Goal: Information Seeking & Learning: Learn about a topic

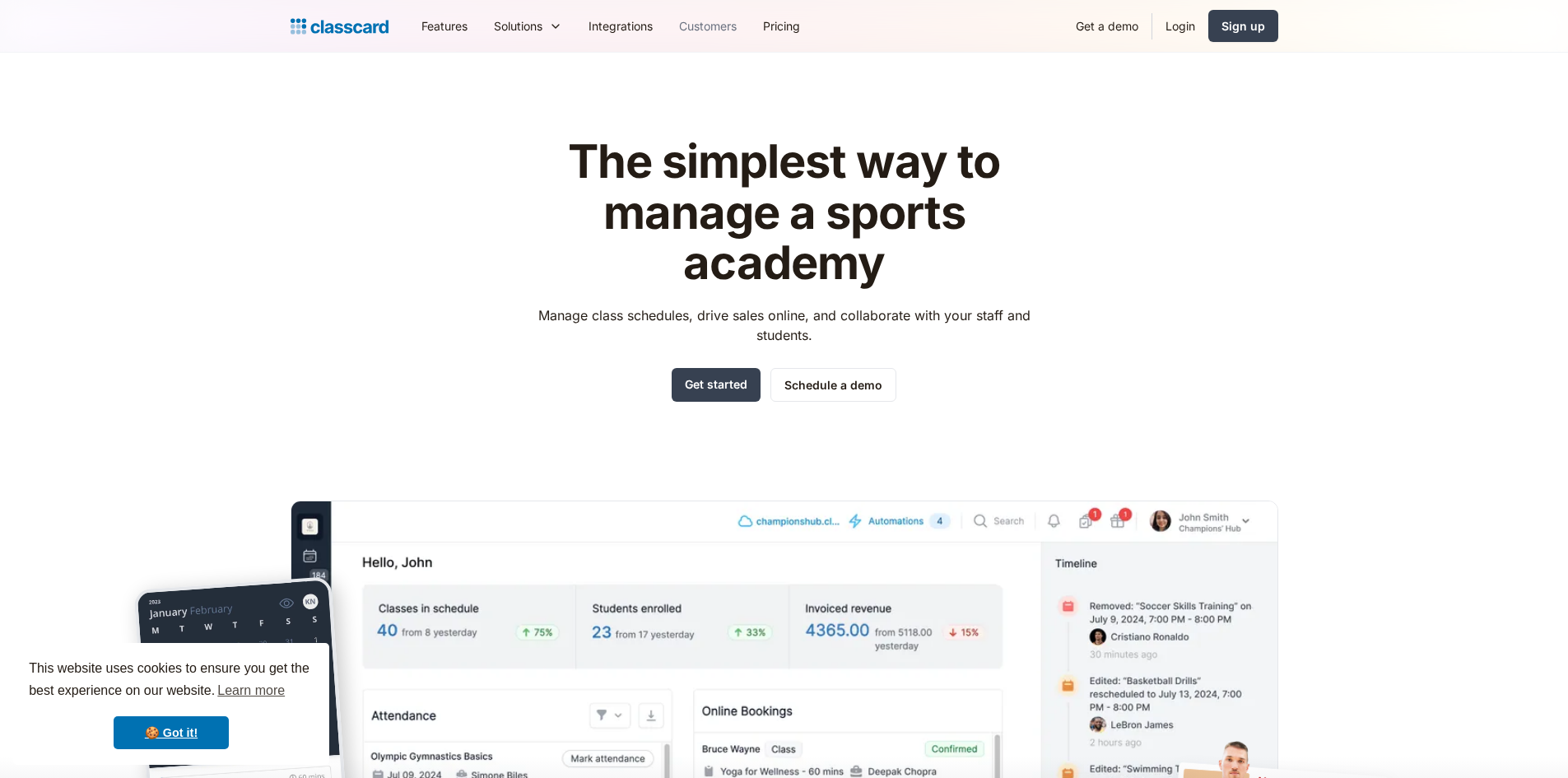
click at [699, 24] on link "Customers" at bounding box center [708, 26] width 84 height 37
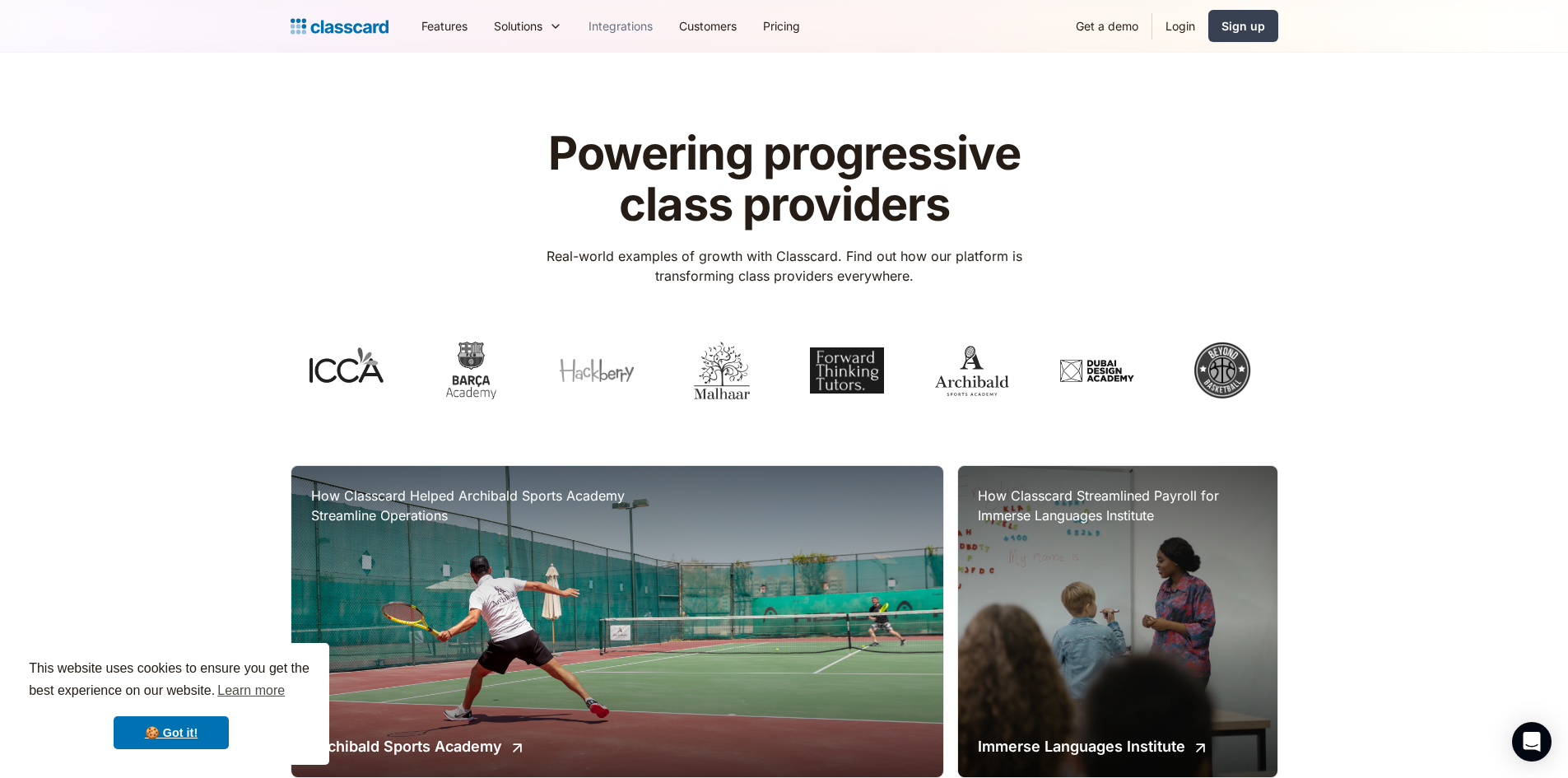
click at [603, 26] on link "Integrations" at bounding box center [620, 26] width 91 height 37
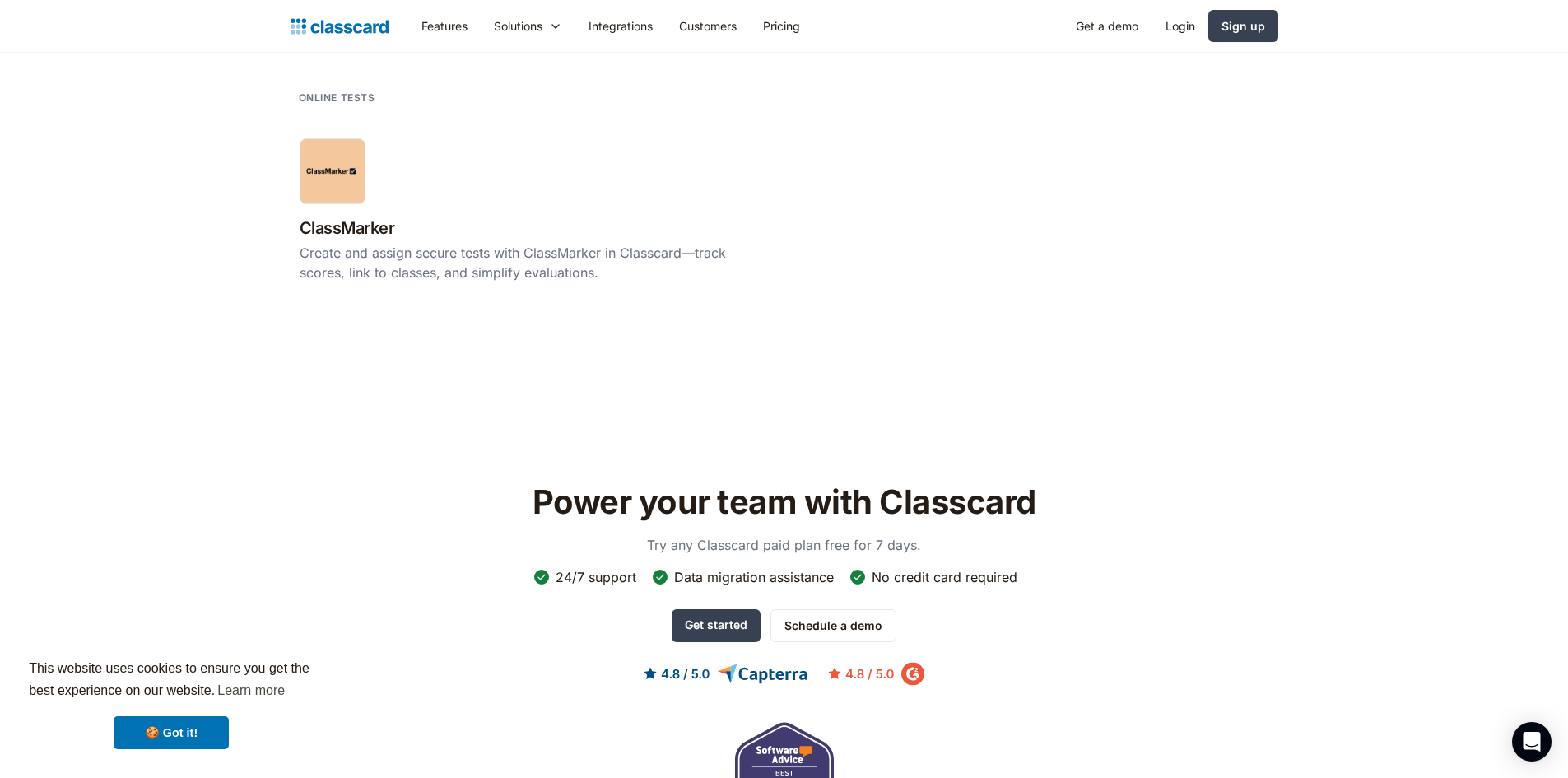
scroll to position [3377, 0]
